Goal: Information Seeking & Learning: Learn about a topic

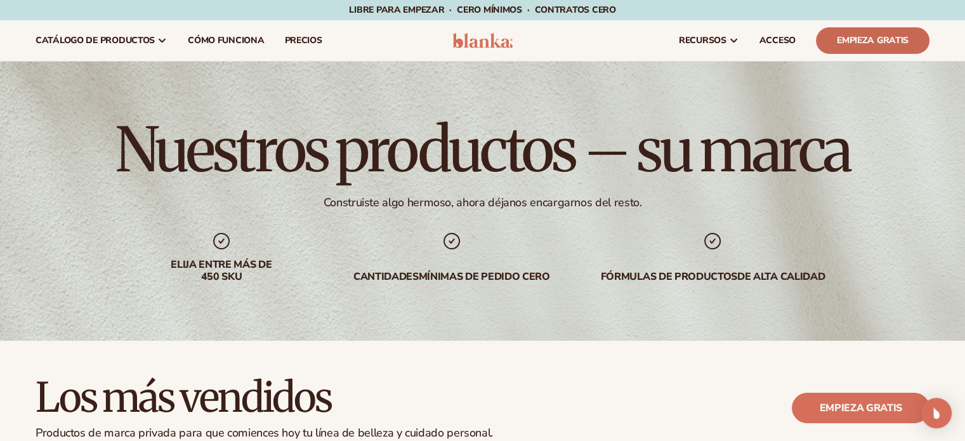
click at [868, 43] on font "Empieza gratis" at bounding box center [872, 40] width 72 height 12
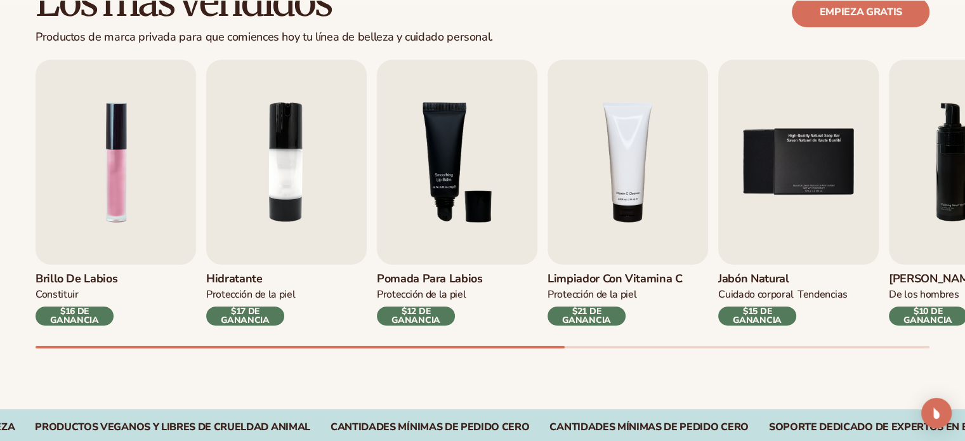
scroll to position [406, 0]
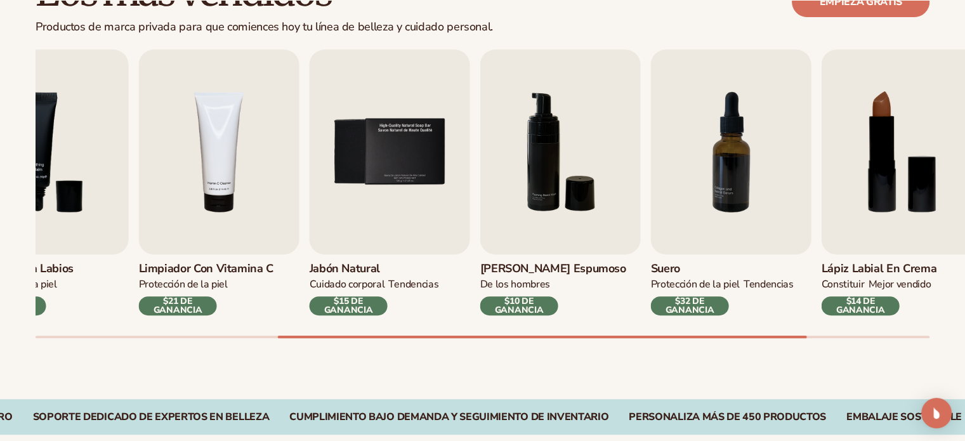
click at [798, 316] on div "Brillo de labios CONSTITUIR $16 DE GANANCIA Hidratante PROTECCIÓN DE LA PIEL $1…" at bounding box center [500, 193] width 929 height 289
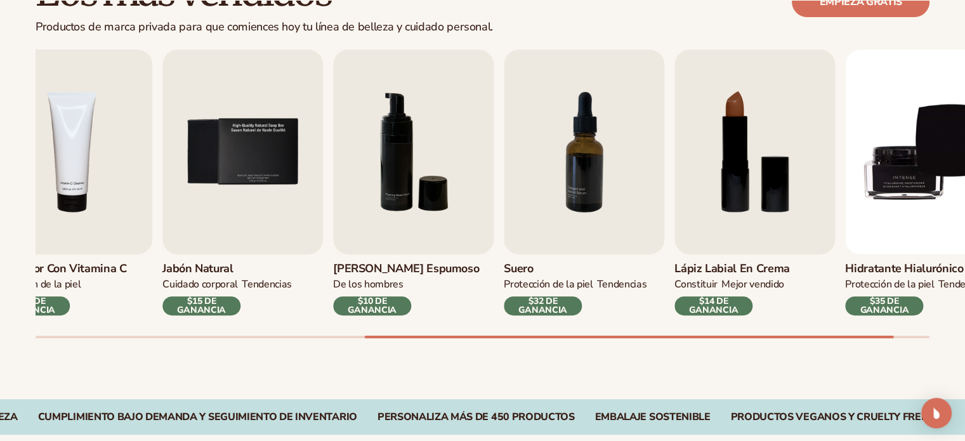
click at [864, 316] on div "Brillo de labios CONSTITUIR $16 DE GANANCIA Hidratante PROTECCIÓN DE LA PIEL $1…" at bounding box center [500, 193] width 929 height 289
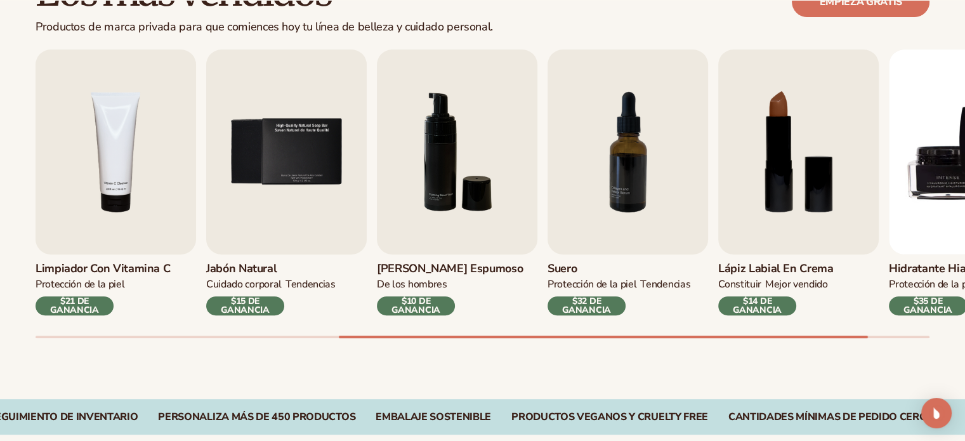
drag, startPoint x: 758, startPoint y: 334, endPoint x: 840, endPoint y: 332, distance: 81.8
click at [840, 332] on div "Brillo de labios CONSTITUIR $16 DE GANANCIA Hidratante PROTECCIÓN DE LA PIEL $1…" at bounding box center [500, 193] width 929 height 289
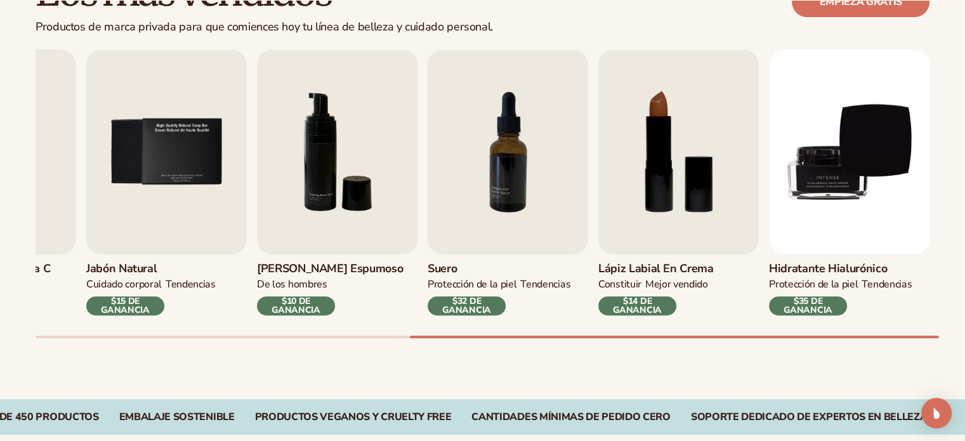
click at [927, 327] on div "Brillo de labios CONSTITUIR $16 DE GANANCIA Hidratante PROTECCIÓN DE LA PIEL $1…" at bounding box center [500, 193] width 929 height 289
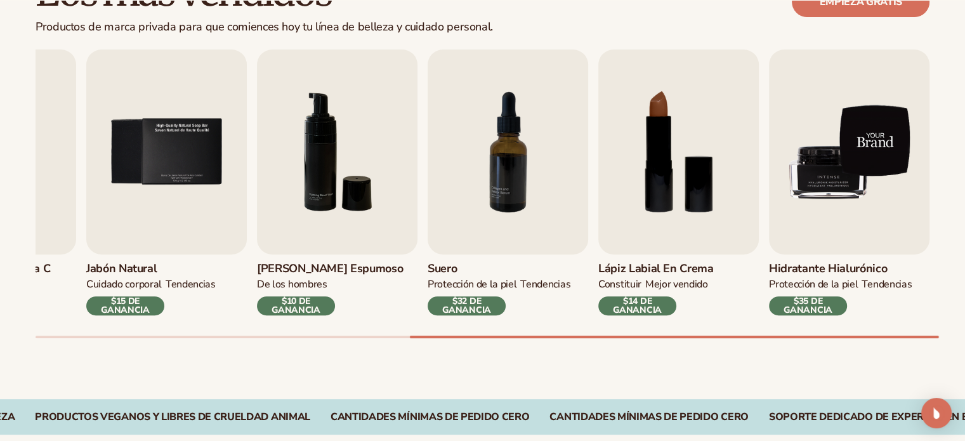
click at [847, 171] on img "9 / 9" at bounding box center [849, 151] width 160 height 205
click at [879, 140] on img "9 / 9" at bounding box center [849, 151] width 160 height 205
click at [849, 197] on img "9 / 9" at bounding box center [849, 151] width 160 height 205
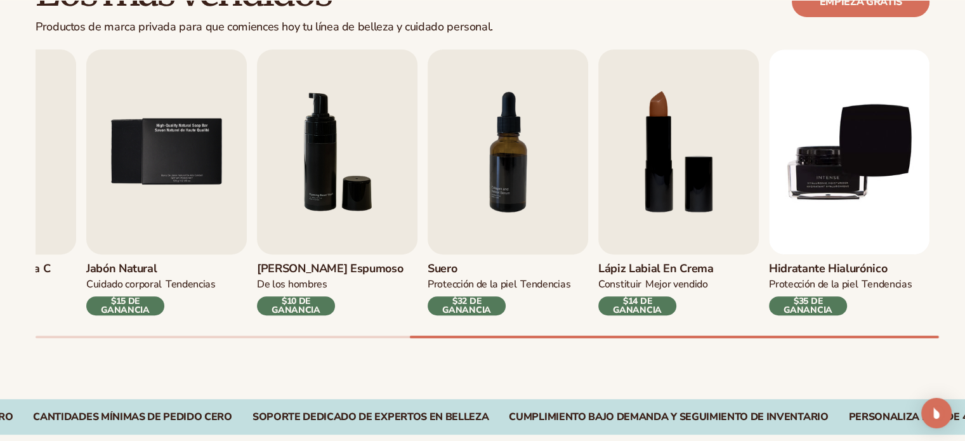
click at [812, 268] on font "Hidratante hialurónico" at bounding box center [828, 268] width 118 height 15
click at [800, 301] on font "$35 DE GANANCIA" at bounding box center [807, 305] width 49 height 21
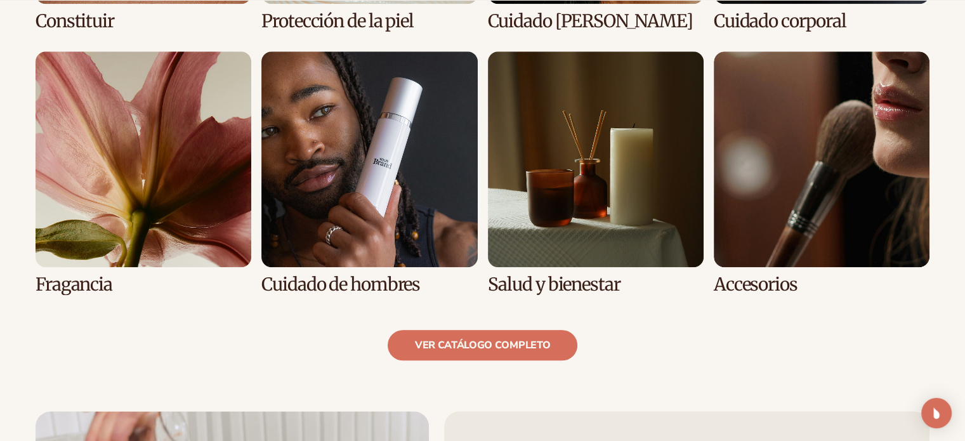
scroll to position [1187, 0]
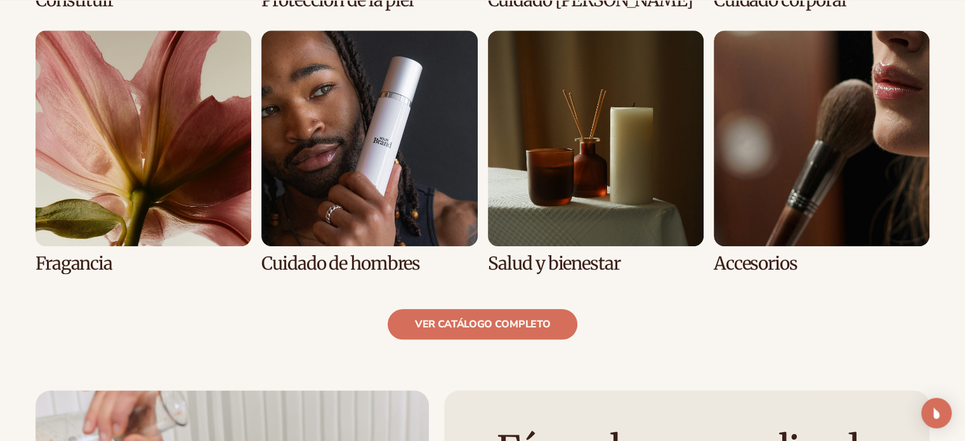
click at [130, 159] on link "5 / 8" at bounding box center [144, 151] width 216 height 243
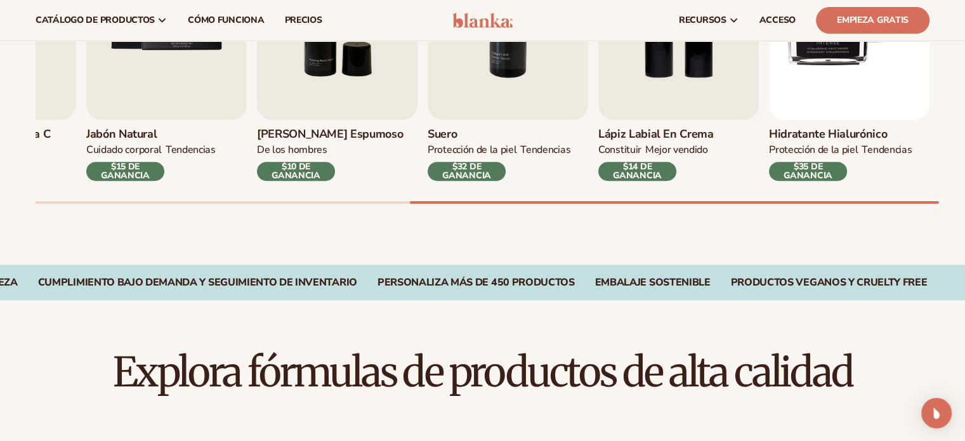
scroll to position [0, 0]
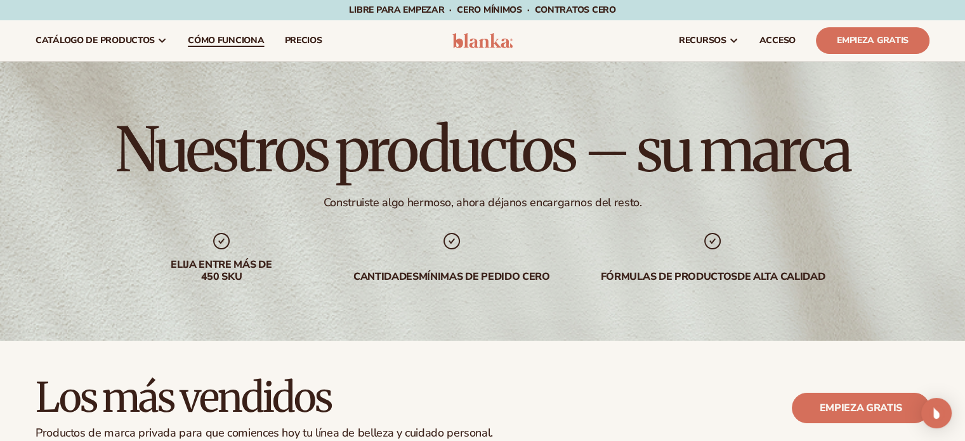
click at [221, 42] on font "Cómo funciona" at bounding box center [226, 40] width 76 height 12
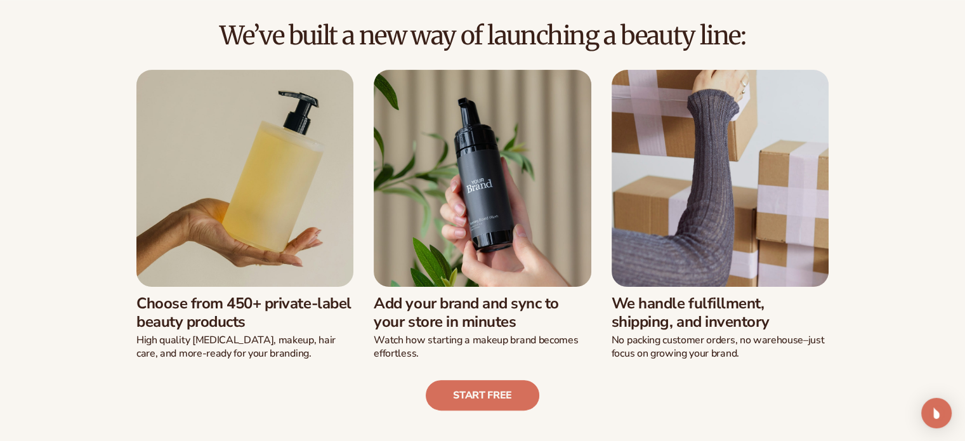
scroll to position [314, 0]
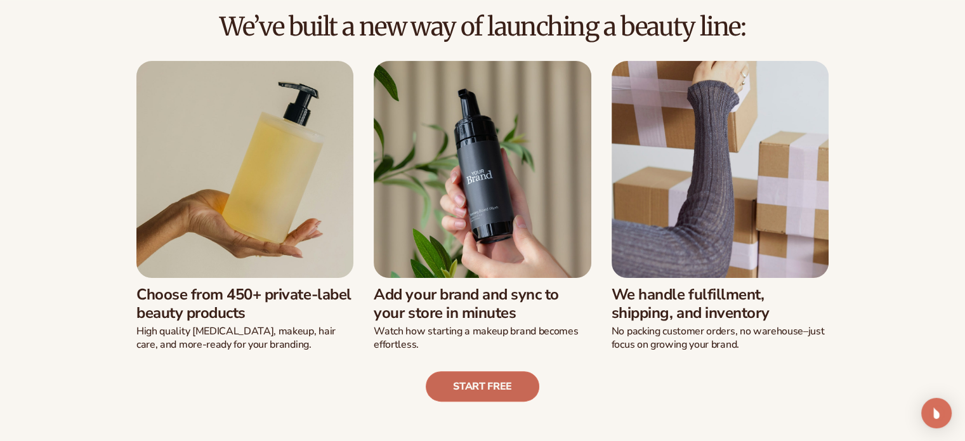
click at [488, 379] on link "Start free" at bounding box center [483, 386] width 114 height 30
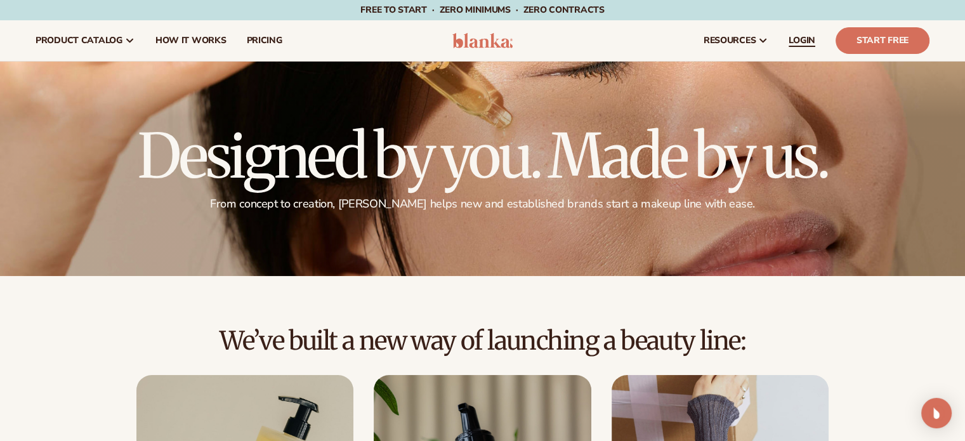
click at [803, 41] on span "LOGIN" at bounding box center [801, 41] width 27 height 10
